Goal: Information Seeking & Learning: Learn about a topic

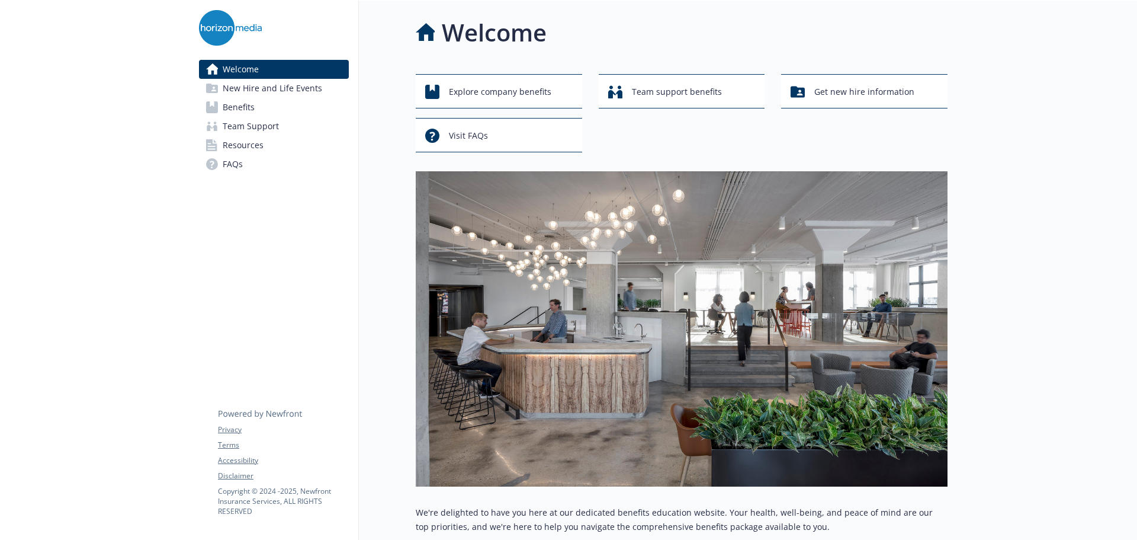
click at [261, 104] on link "Benefits" at bounding box center [274, 107] width 150 height 19
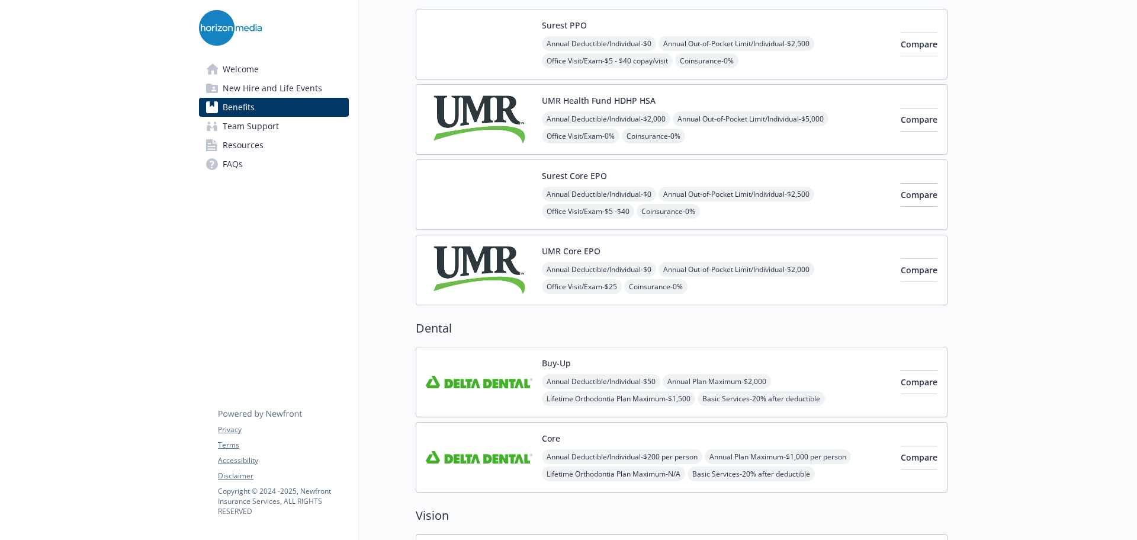
scroll to position [237, 0]
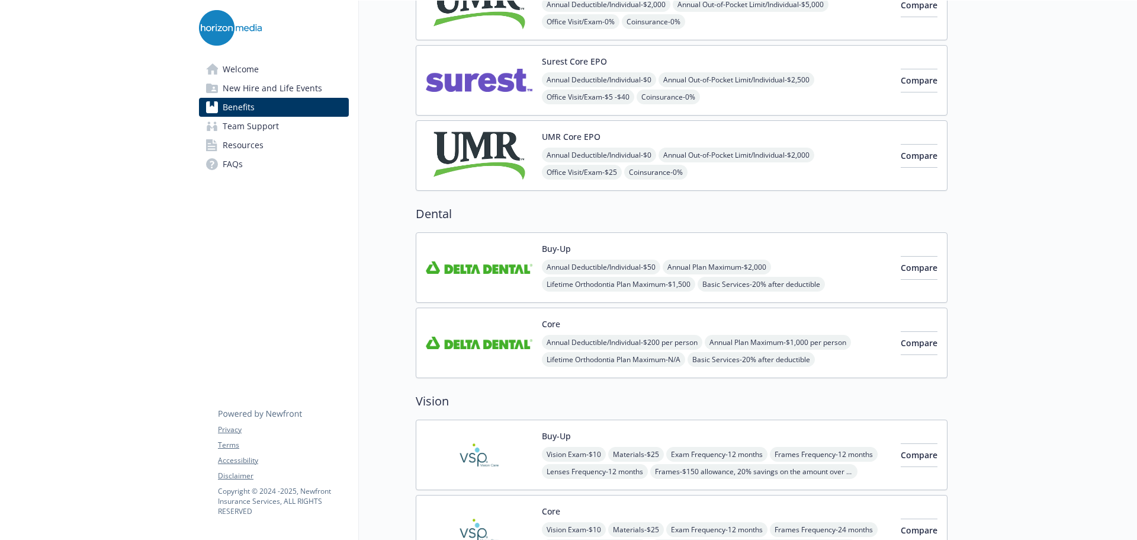
click at [421, 267] on div "Buy-Up Annual Deductible/Individual - $50 Annual Plan Maximum - $2,000 Lifetime…" at bounding box center [682, 267] width 532 height 70
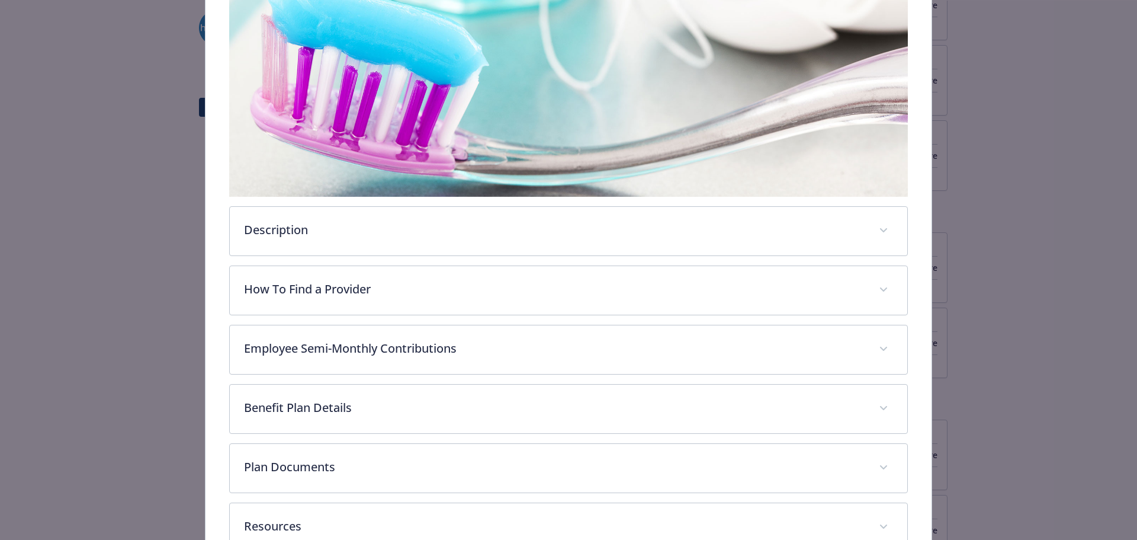
scroll to position [272, 0]
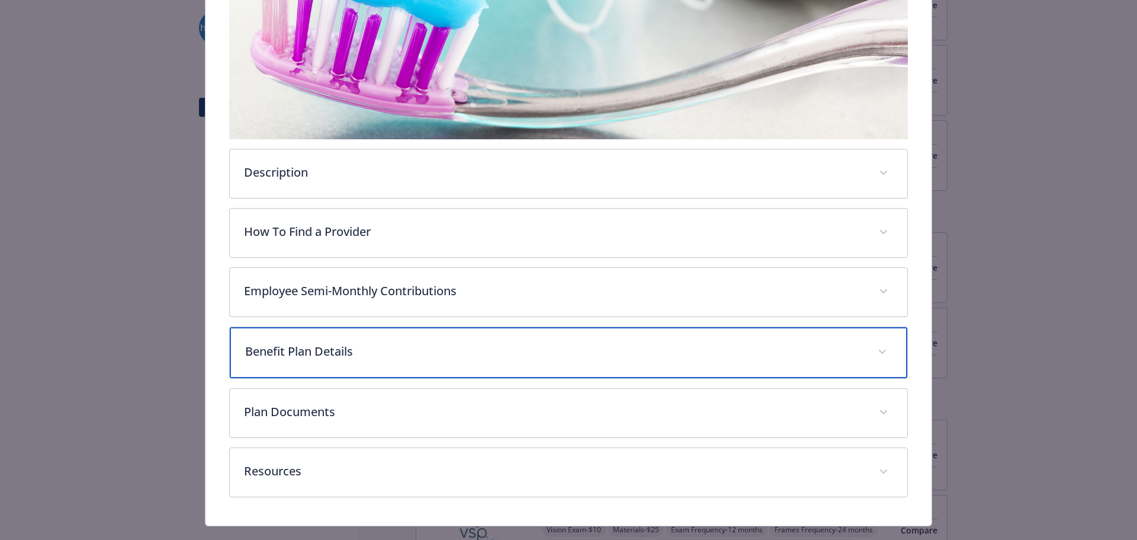
click at [436, 347] on p "Benefit Plan Details" at bounding box center [554, 351] width 619 height 18
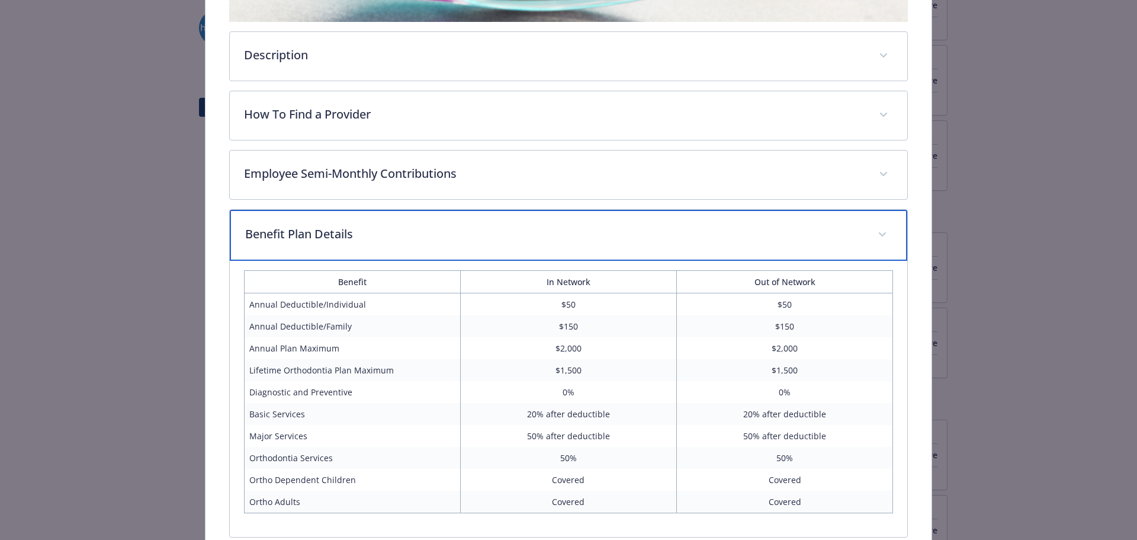
scroll to position [391, 0]
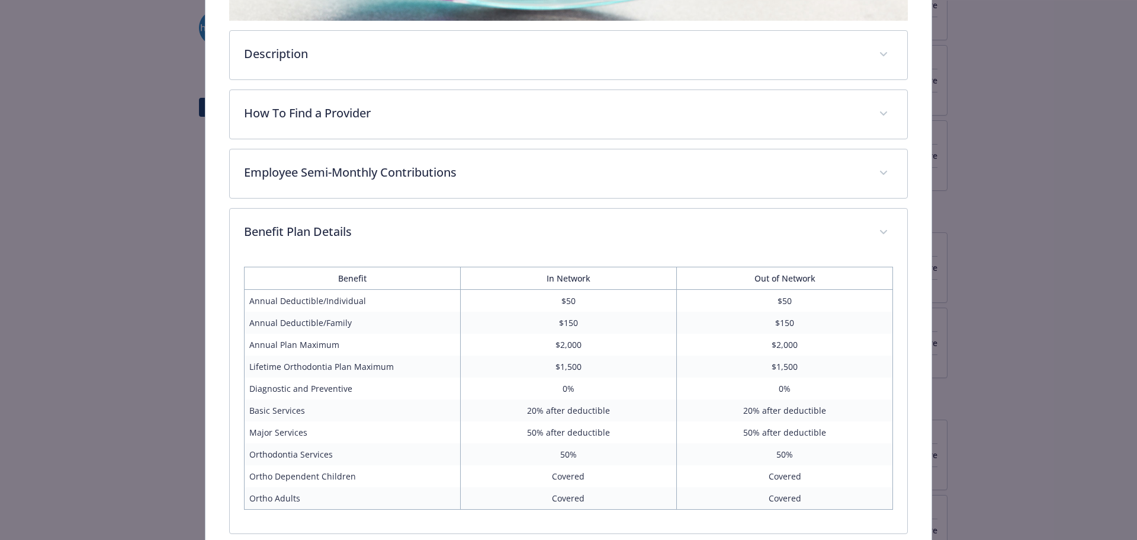
drag, startPoint x: 436, startPoint y: 347, endPoint x: 219, endPoint y: 309, distance: 220.1
click at [219, 309] on div "Buy-Up Website [DOMAIN_NAME] Phone [PHONE_NUMBER] Group number 02415 Descriptio…" at bounding box center [569, 176] width 727 height 1009
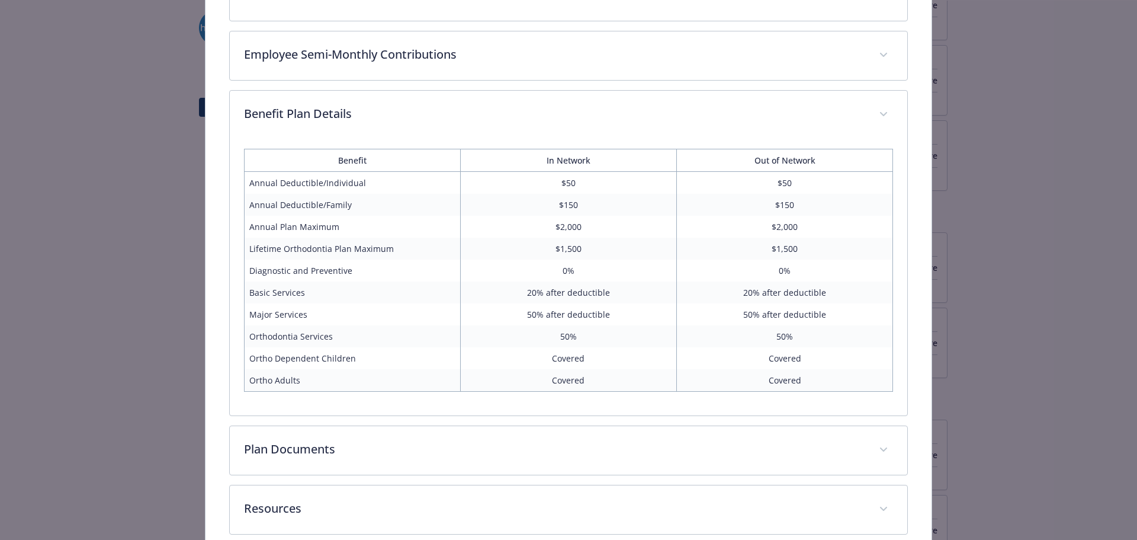
scroll to position [509, 0]
